Goal: Information Seeking & Learning: Learn about a topic

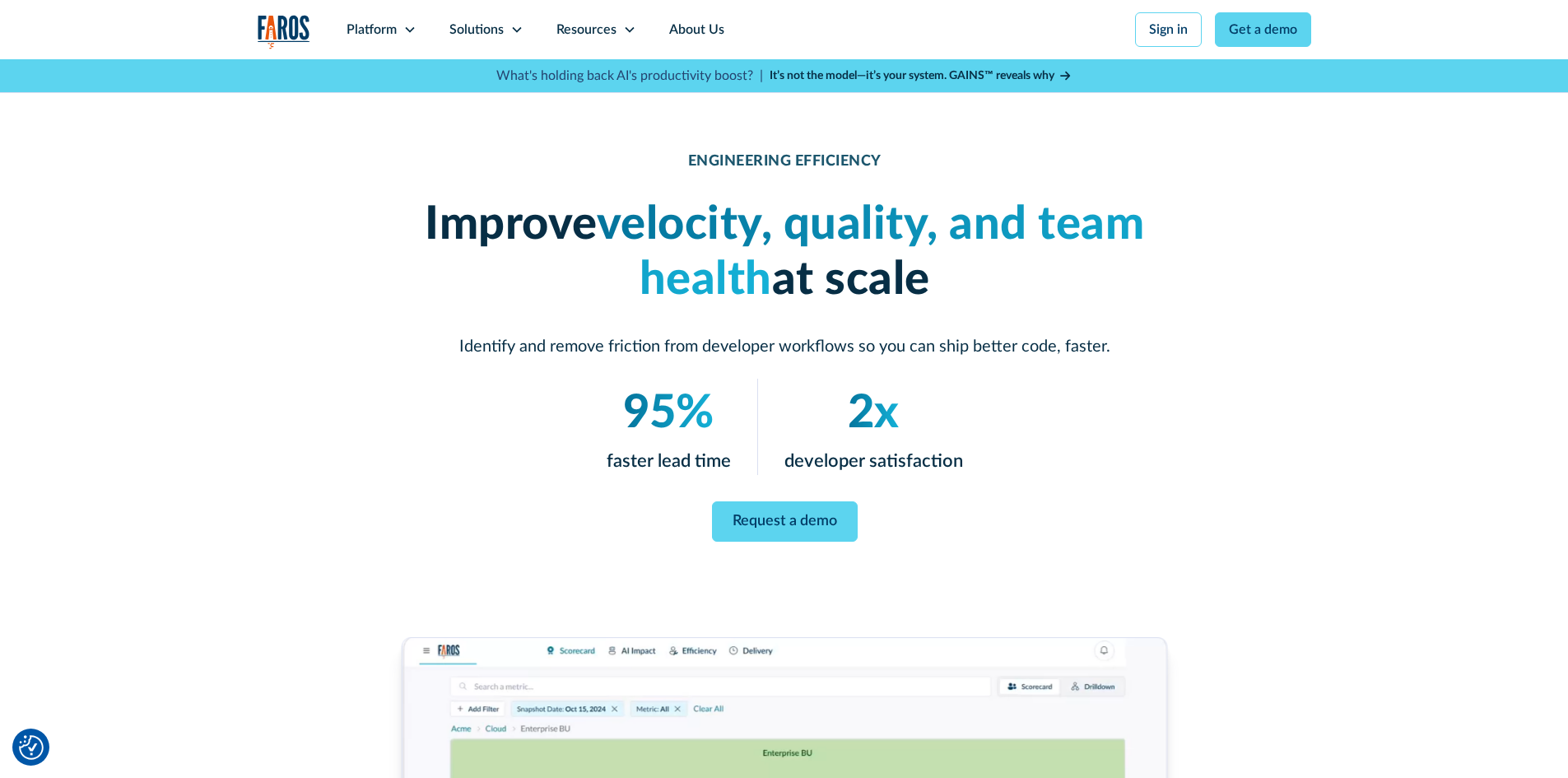
click at [508, 299] on h1 "Improve velocity, quality, and team health at scale" at bounding box center [784, 252] width 790 height 110
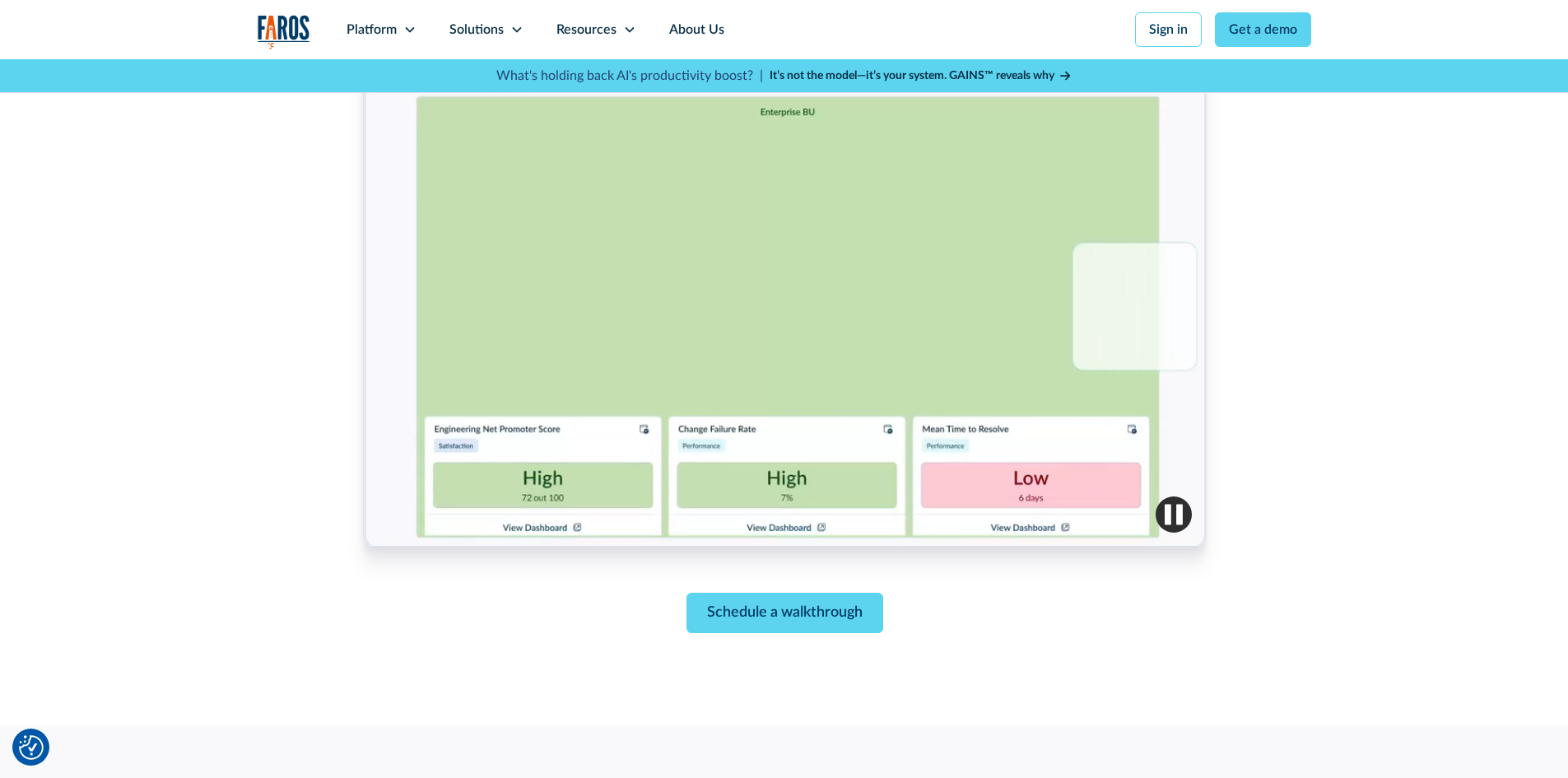
scroll to position [659, 0]
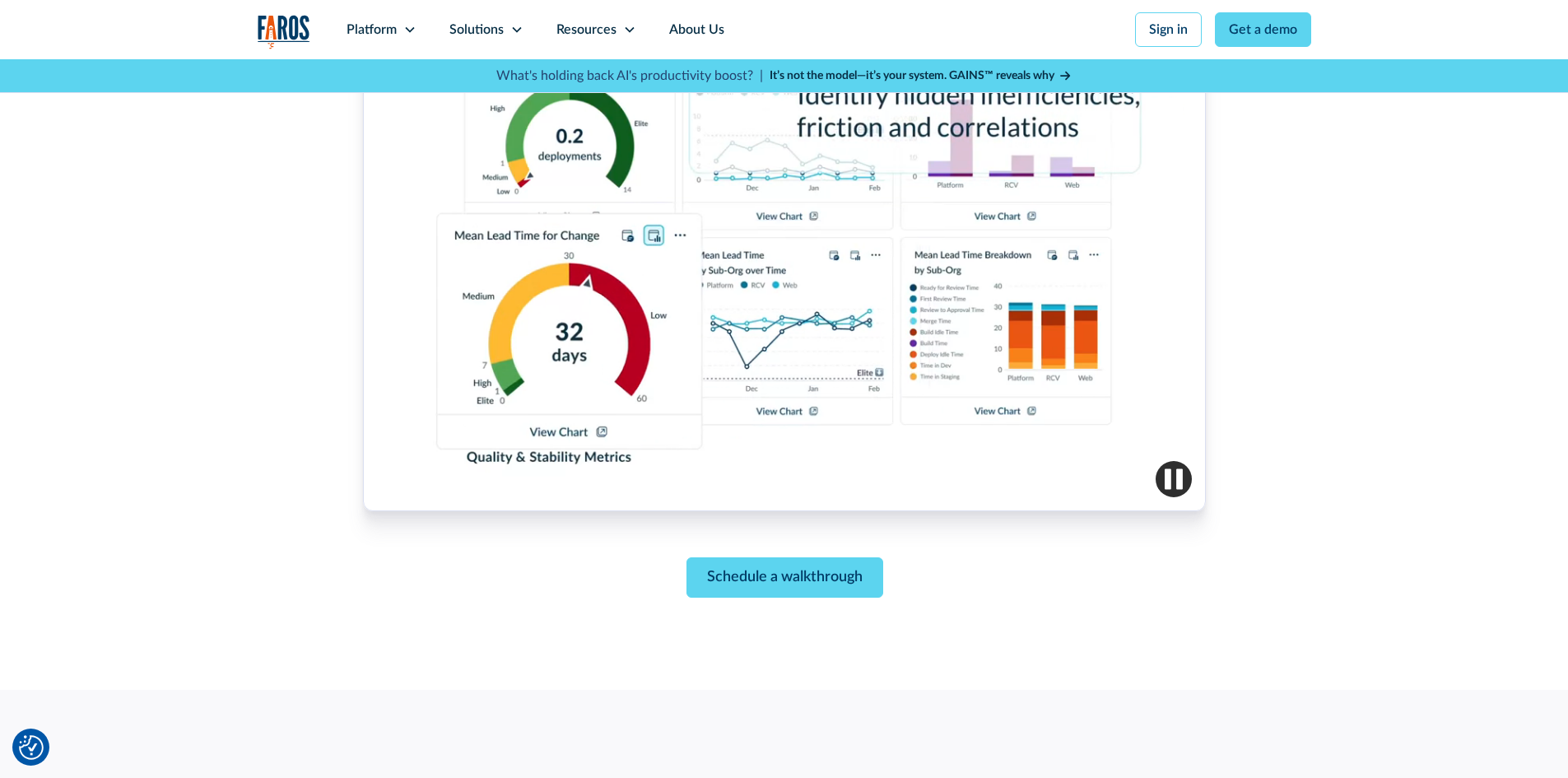
click at [1166, 468] on img "button" at bounding box center [1174, 479] width 37 height 37
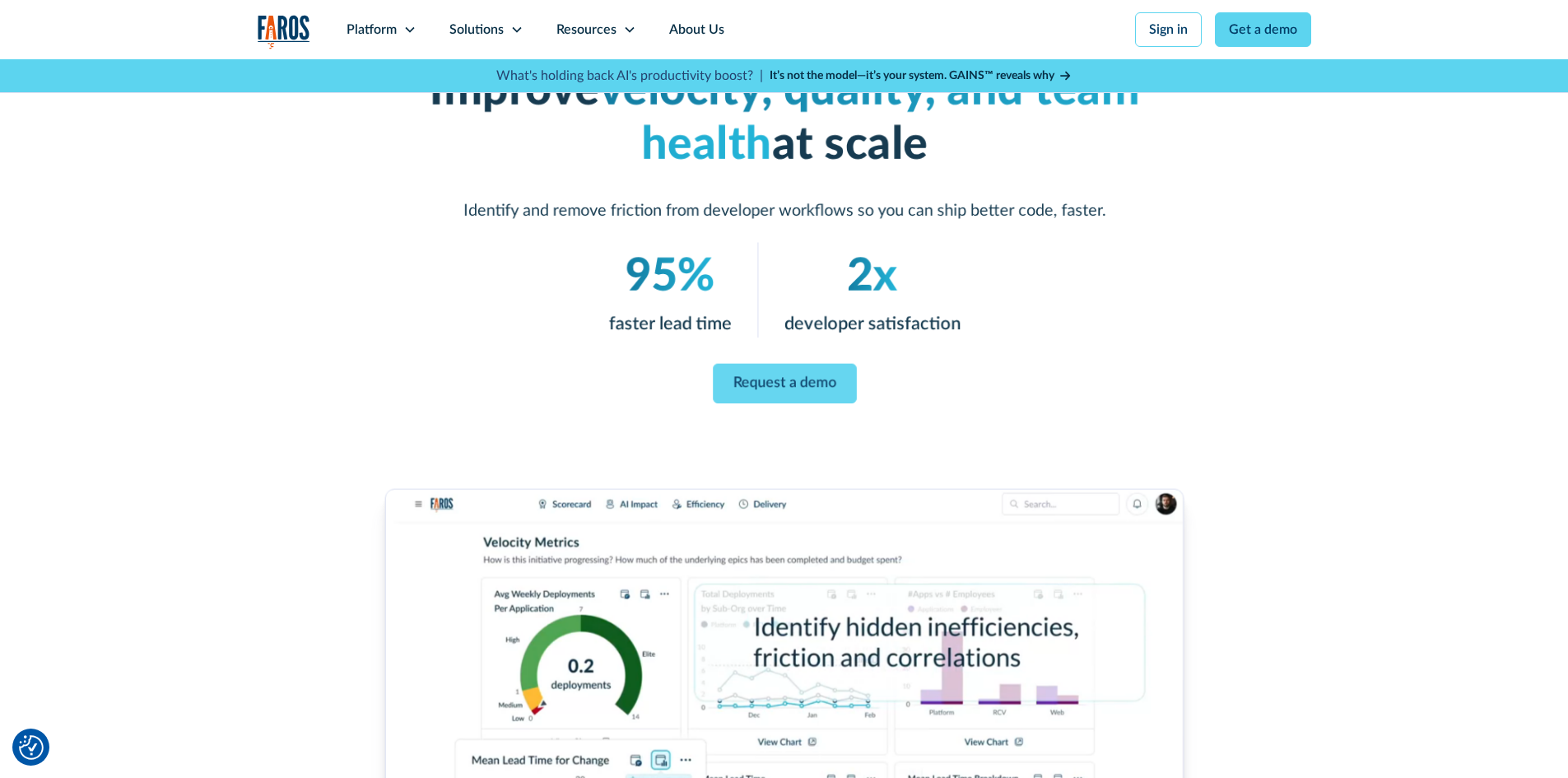
scroll to position [0, 0]
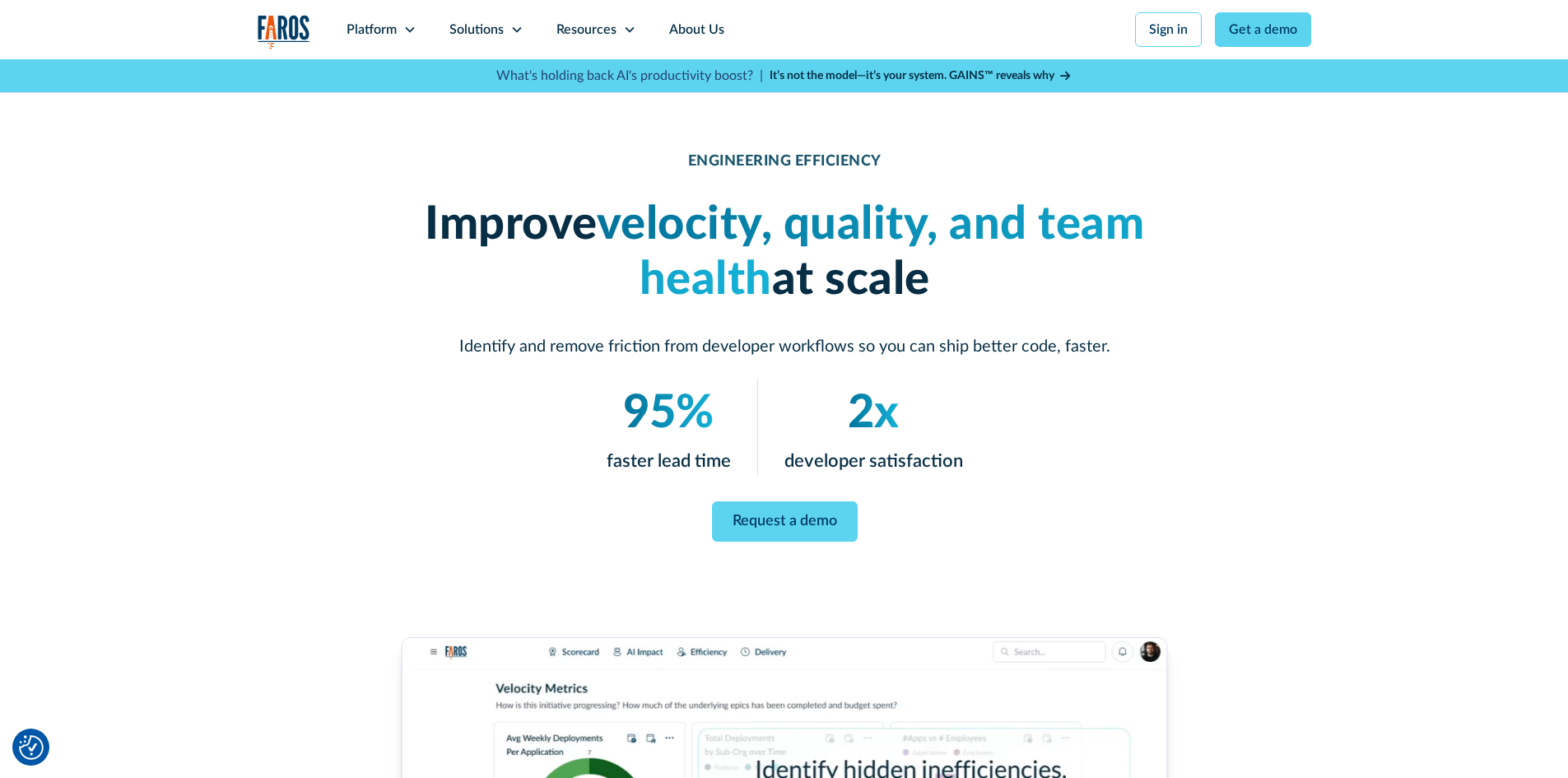
click at [867, 72] on strong "It’s not the model—it’s your system. GAINS™ reveals why" at bounding box center [912, 76] width 285 height 12
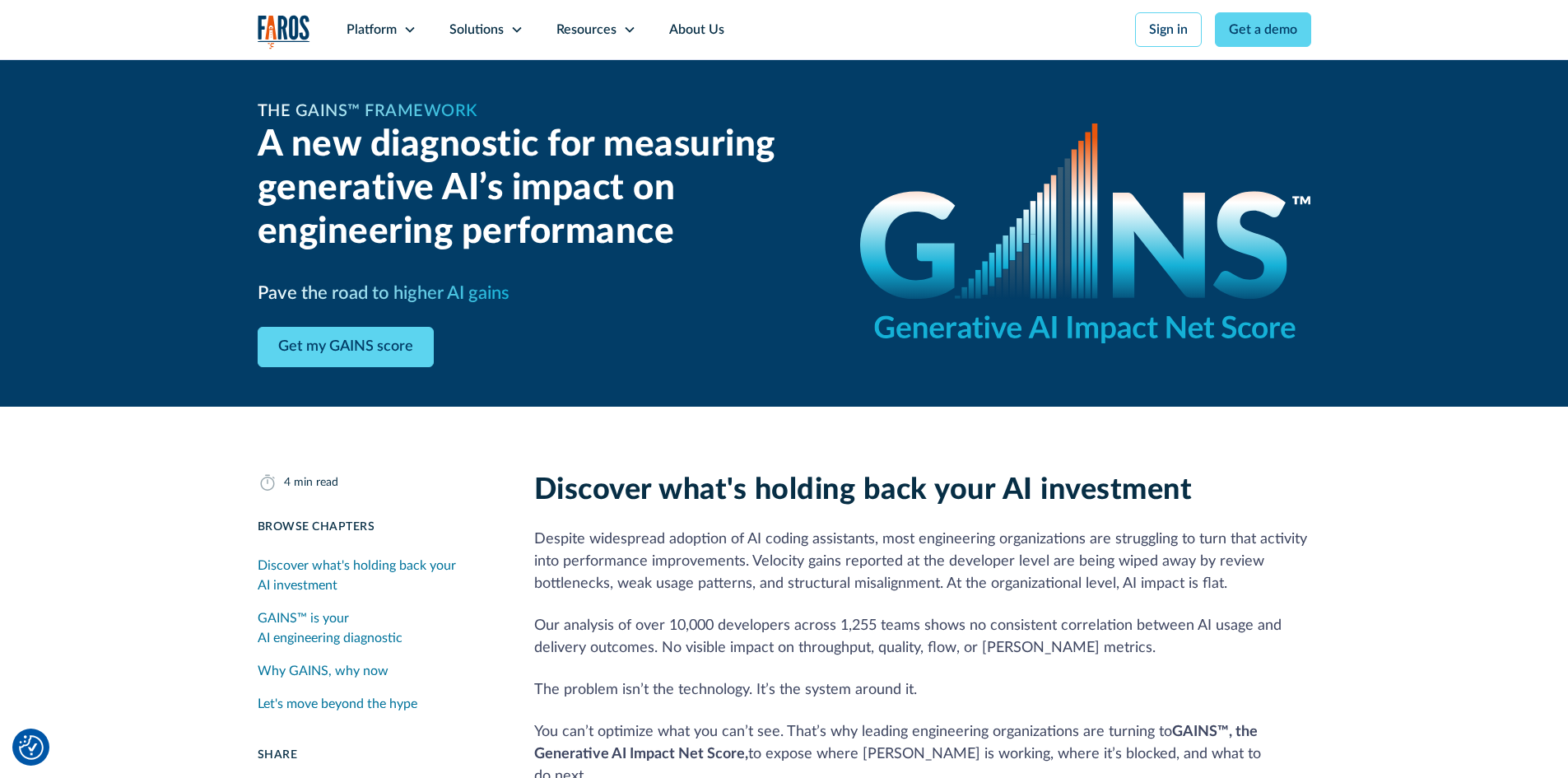
scroll to position [329, 0]
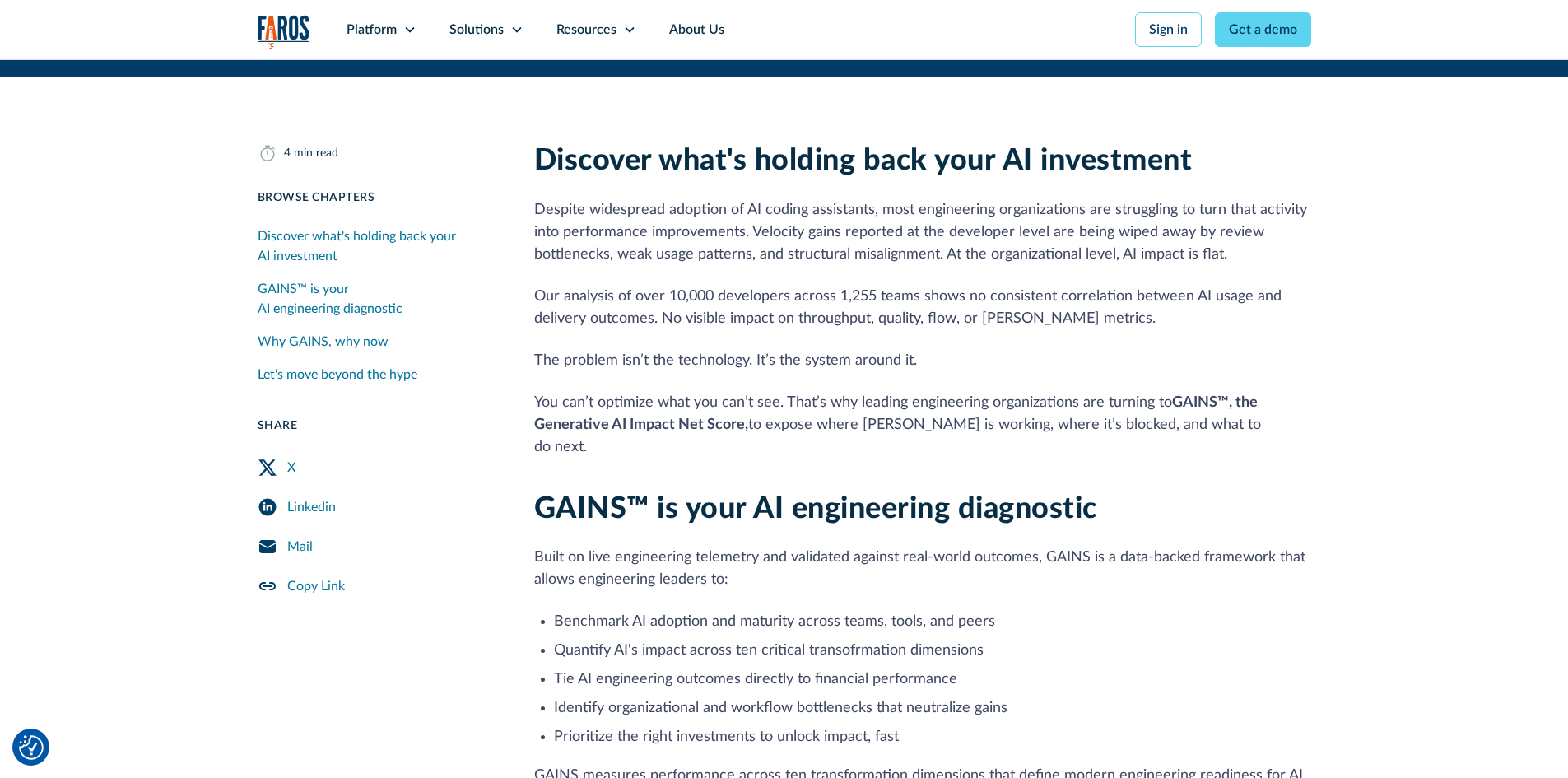
click at [31, 743] on img "Cookie Settings" at bounding box center [31, 747] width 25 height 25
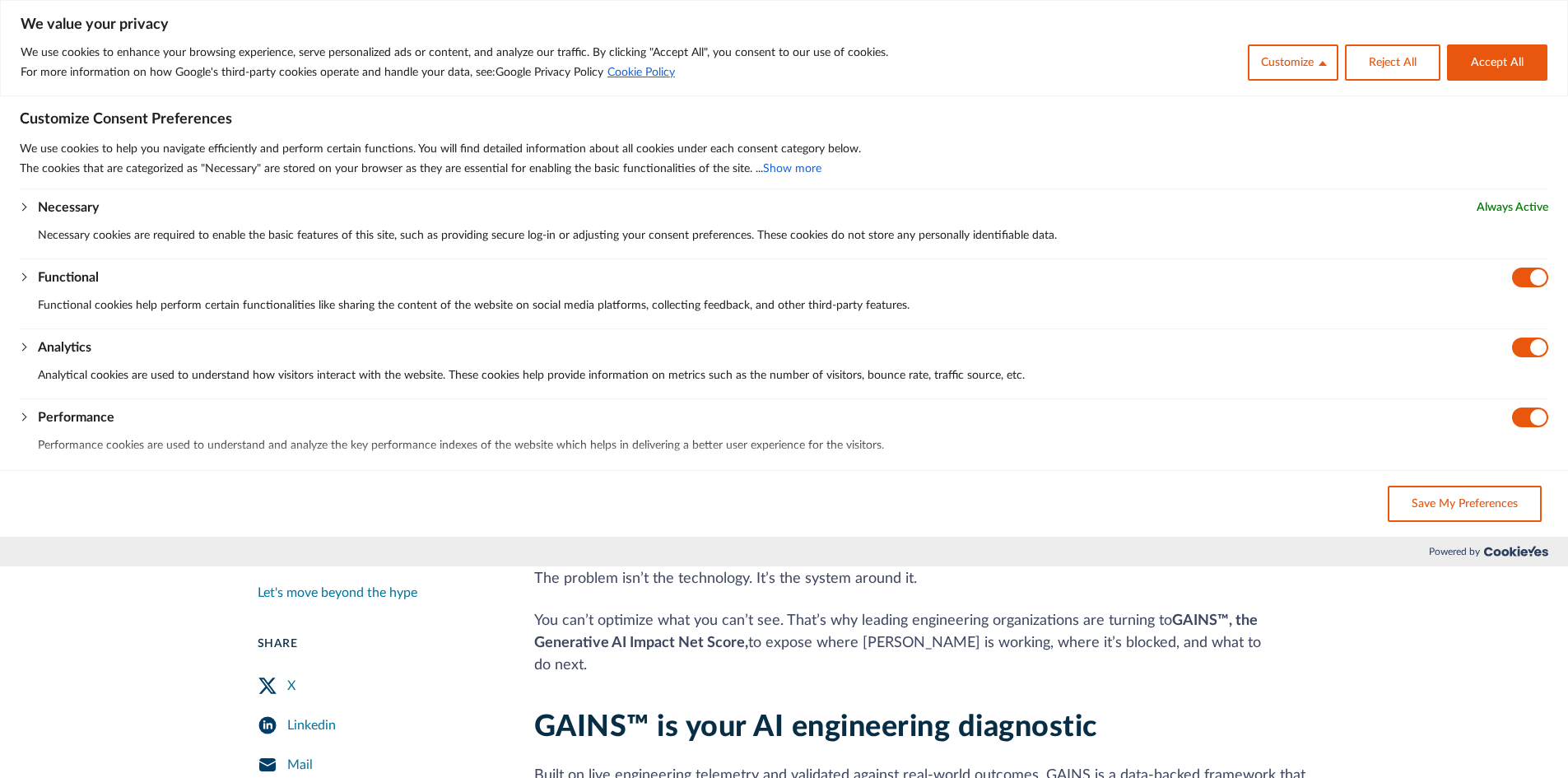
scroll to position [0, 0]
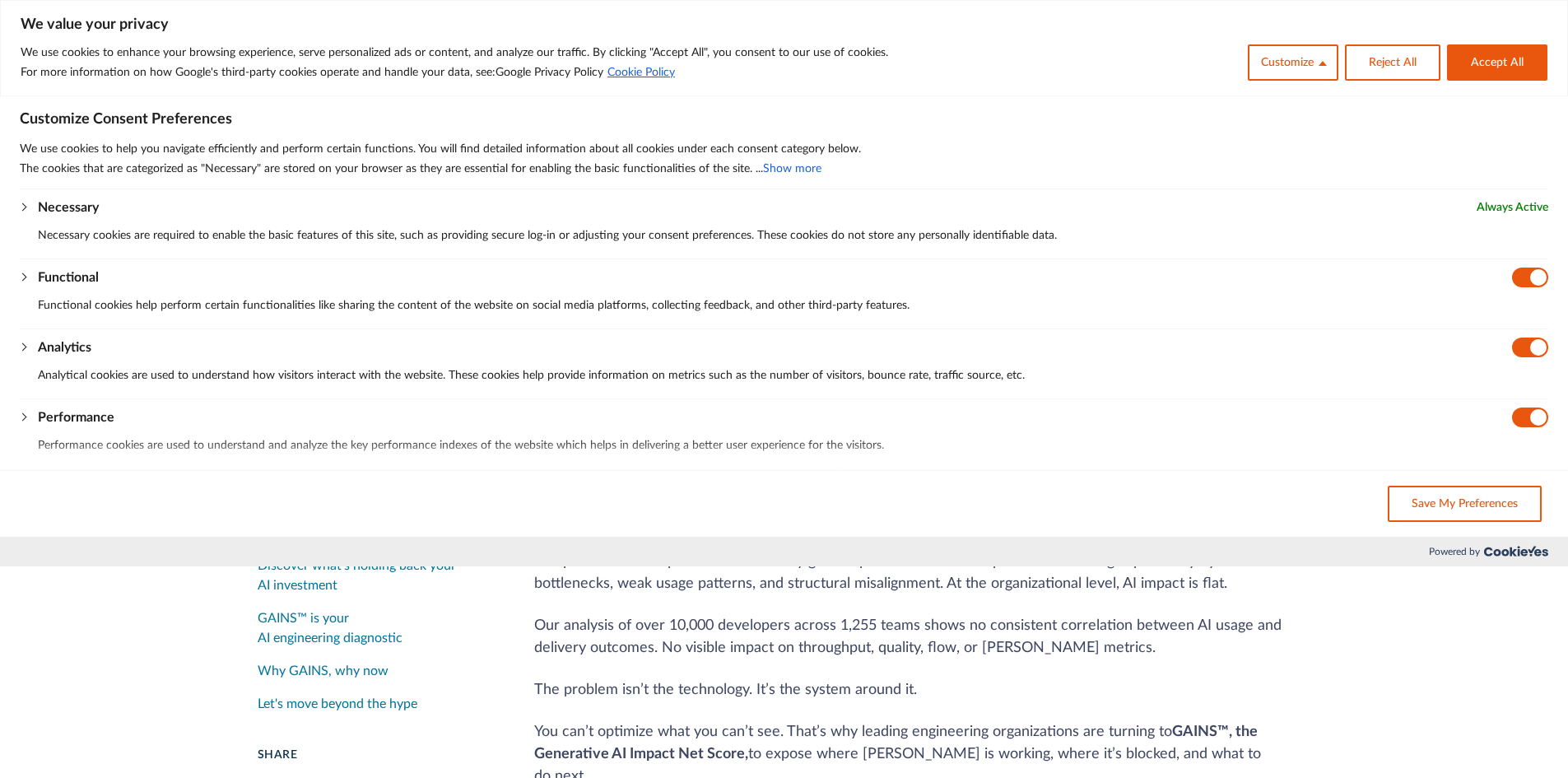
click at [1511, 51] on button "Accept All" at bounding box center [1497, 62] width 100 height 37
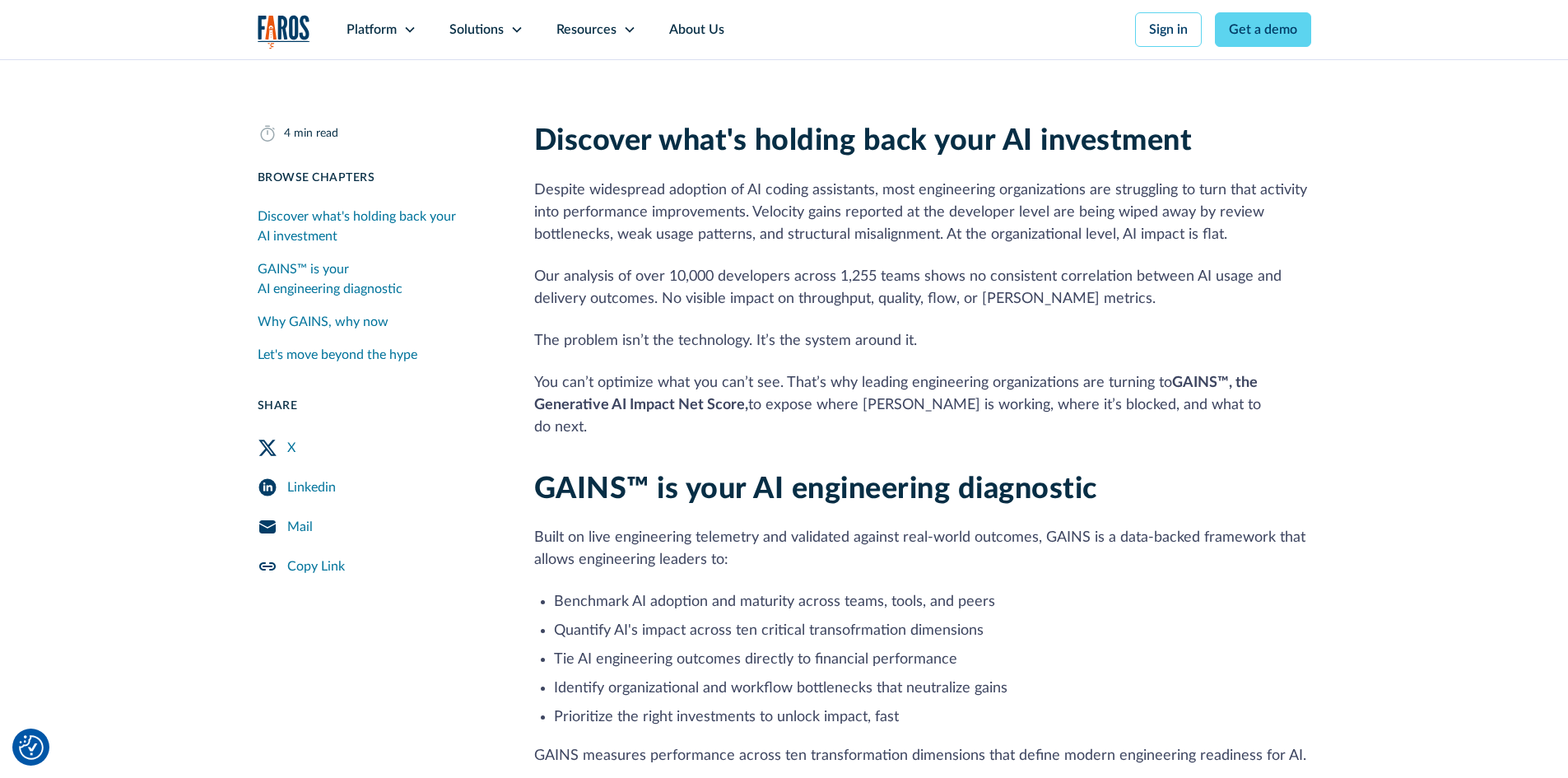
scroll to position [411, 0]
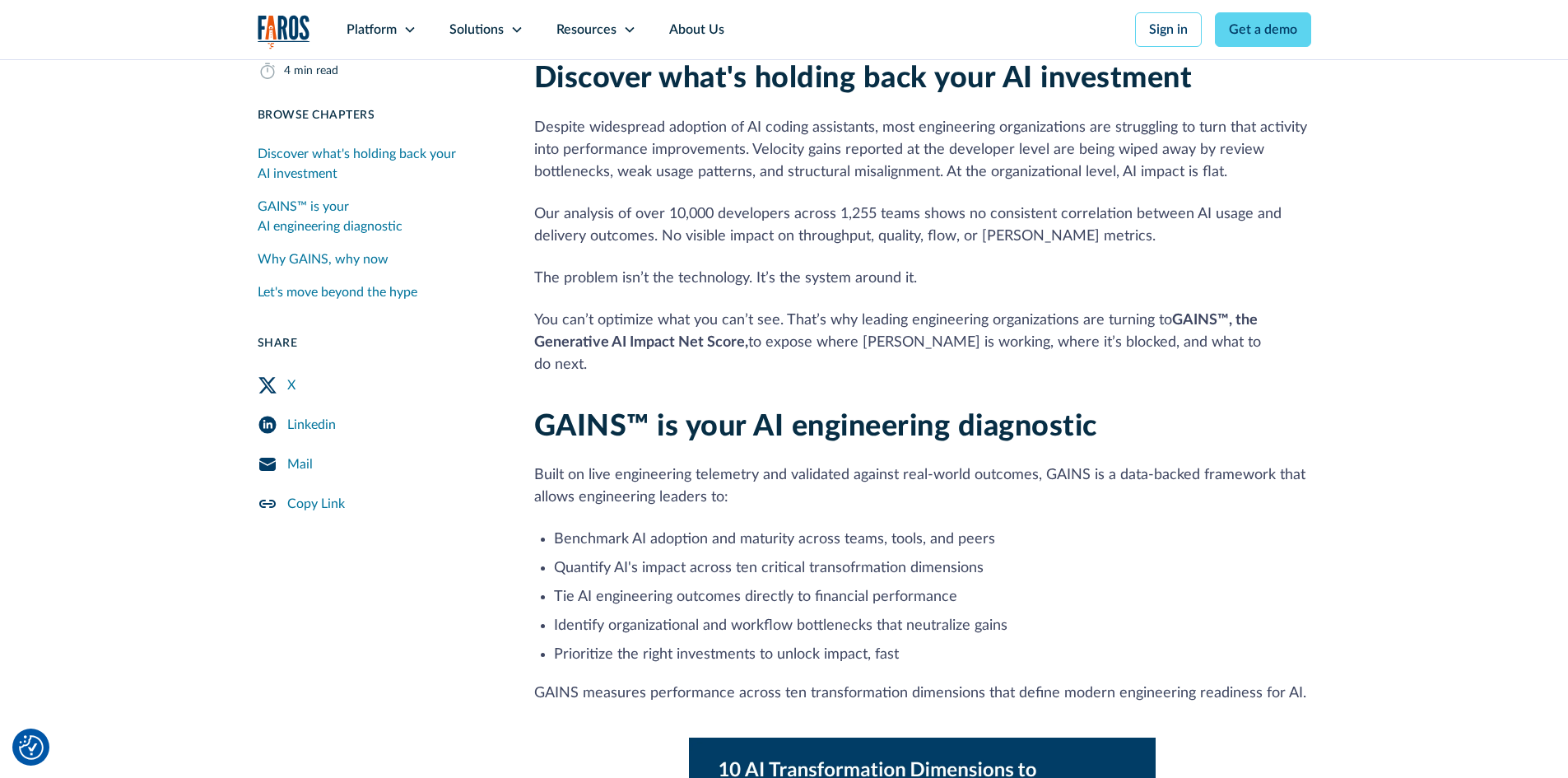
click at [315, 427] on div "Linkedin" at bounding box center [311, 425] width 49 height 20
